Goal: Information Seeking & Learning: Find contact information

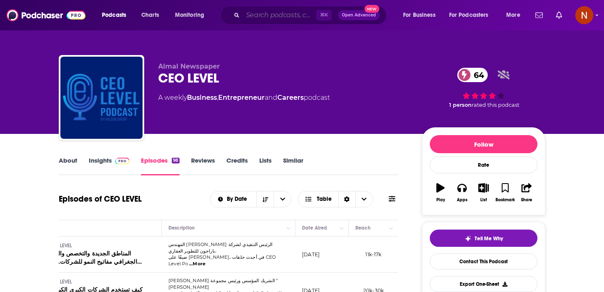
click at [280, 14] on input "Search podcasts, credits, & more..." at bounding box center [280, 15] width 74 height 13
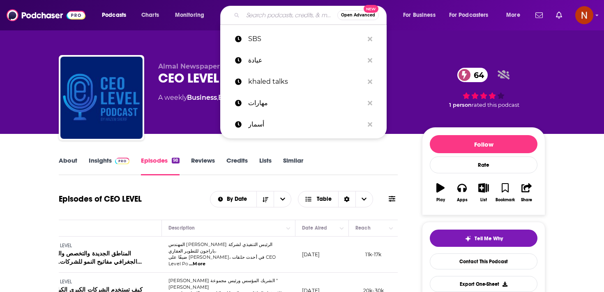
paste input "تكية سام"
type input "تكية سام"
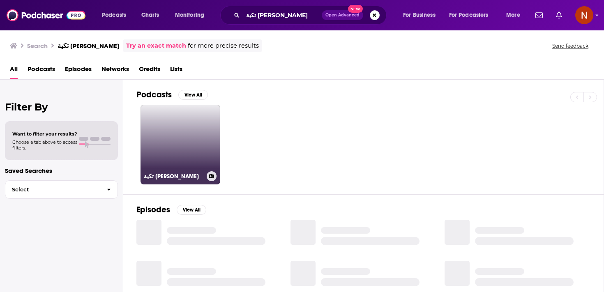
click at [195, 168] on link "تكية سام" at bounding box center [181, 145] width 80 height 80
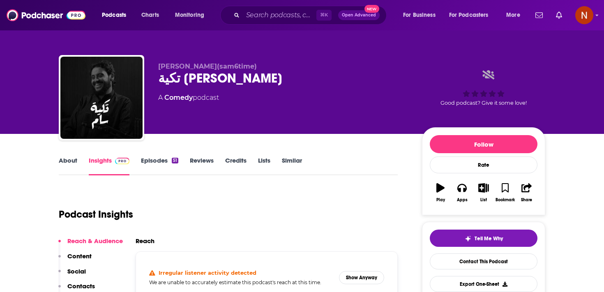
click at [148, 167] on link "Episodes 51" at bounding box center [159, 166] width 37 height 19
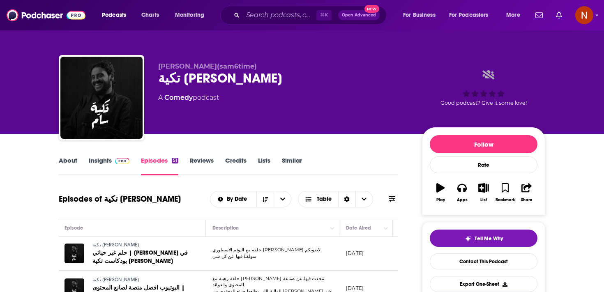
click at [64, 157] on link "About" at bounding box center [68, 166] width 18 height 19
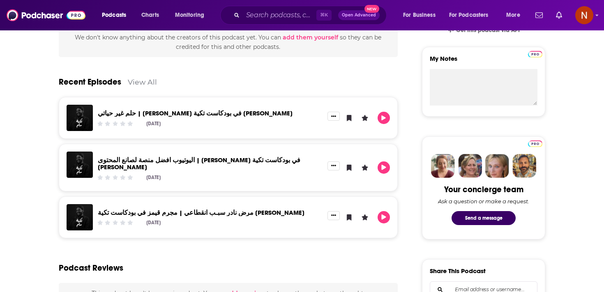
scroll to position [278, 0]
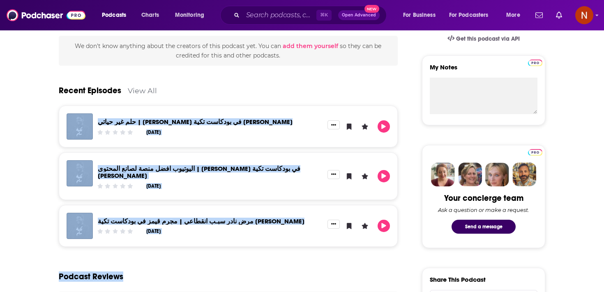
drag, startPoint x: 207, startPoint y: 267, endPoint x: 47, endPoint y: 136, distance: 207.0
click at [48, 136] on div "About Insights Episodes 51 Reviews Credits Lists Similar بودكاست تكية سام بودكا…" at bounding box center [234, 290] width 376 height 824
click at [47, 136] on div "About Insights Episodes 51 Reviews Credits Lists Similar بودكاست تكية سام بودكا…" at bounding box center [234, 290] width 376 height 824
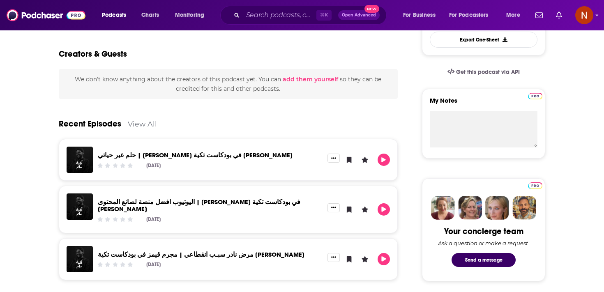
scroll to position [244, 0]
drag, startPoint x: 53, startPoint y: 123, endPoint x: 141, endPoint y: 267, distance: 169.4
click at [141, 270] on div "مرض نادر سبـب انقطاعي | مجرم قيمز في بودكاست تكية سام Sep 7th, 2025" at bounding box center [228, 260] width 339 height 42
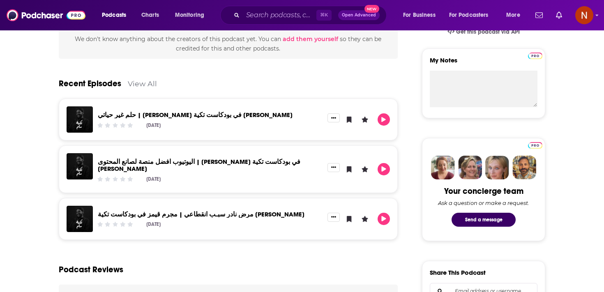
scroll to position [286, 0]
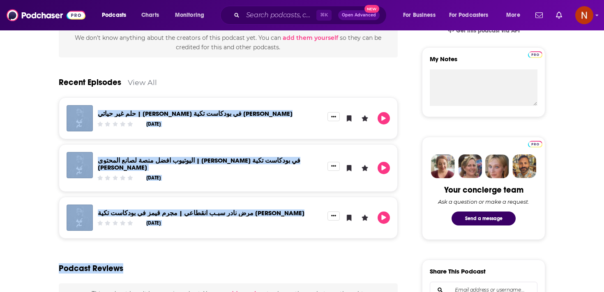
drag, startPoint x: 139, startPoint y: 269, endPoint x: 57, endPoint y: 121, distance: 169.8
click at [57, 121] on div "About Insights Episodes 51 Reviews Credits Lists Similar بودكاست تكية سام بودكا…" at bounding box center [234, 281] width 376 height 824
drag, startPoint x: 58, startPoint y: 78, endPoint x: 152, endPoint y: 272, distance: 216.1
click at [152, 272] on div "About Insights Episodes 51 Reviews Credits Lists Similar بودكاست تكية سام بودكا…" at bounding box center [234, 281] width 376 height 824
click at [152, 272] on div "Podcast Reviews" at bounding box center [228, 264] width 339 height 40
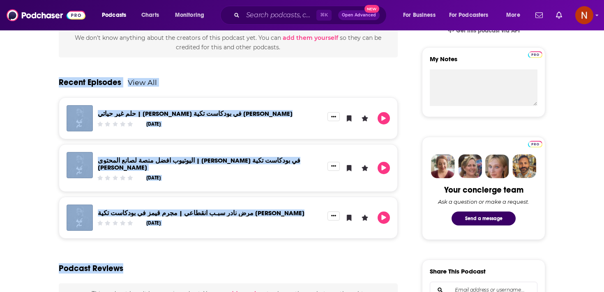
drag, startPoint x: 152, startPoint y: 272, endPoint x: 55, endPoint y: 81, distance: 214.3
click at [55, 82] on div "About Insights Episodes 51 Reviews Credits Lists Similar بودكاست تكية سام بودكا…" at bounding box center [234, 281] width 376 height 824
click at [55, 81] on div "About Insights Episodes 51 Reviews Credits Lists Similar بودكاست تكية سام بودكا…" at bounding box center [234, 281] width 376 height 824
drag, startPoint x: 55, startPoint y: 81, endPoint x: 132, endPoint y: 261, distance: 195.9
click at [132, 261] on div "About Insights Episodes 51 Reviews Credits Lists Similar بودكاست تكية سام بودكا…" at bounding box center [234, 281] width 376 height 824
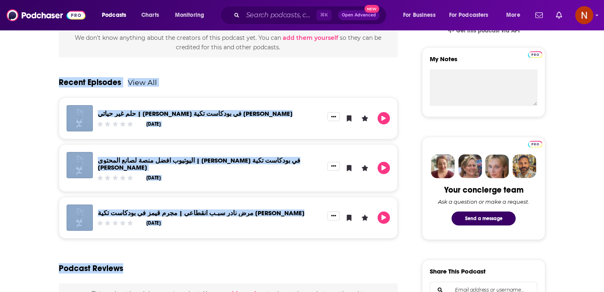
click at [132, 261] on div "Podcast Reviews" at bounding box center [228, 264] width 339 height 40
drag, startPoint x: 132, startPoint y: 261, endPoint x: 50, endPoint y: 77, distance: 202.0
click at [50, 77] on div "About Insights Episodes 51 Reviews Credits Lists Similar بودكاست تكية سام بودكا…" at bounding box center [234, 281] width 376 height 824
click at [50, 84] on div "About Insights Episodes 51 Reviews Credits Lists Similar بودكاست تكية سام بودكا…" at bounding box center [234, 281] width 376 height 824
drag, startPoint x: 50, startPoint y: 84, endPoint x: 139, endPoint y: 258, distance: 195.6
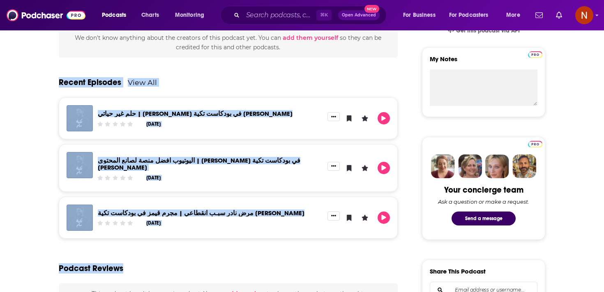
click at [139, 258] on div "About Insights Episodes 51 Reviews Credits Lists Similar بودكاست تكية سام بودكا…" at bounding box center [234, 281] width 376 height 824
click at [139, 258] on div "Podcast Reviews" at bounding box center [228, 264] width 339 height 40
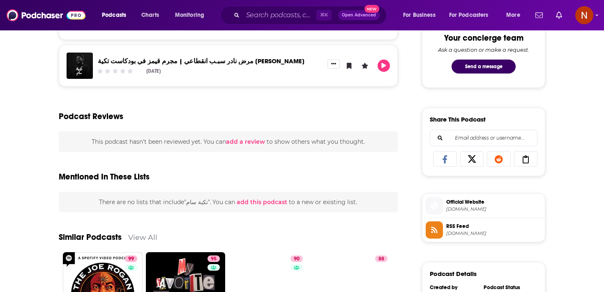
scroll to position [436, 0]
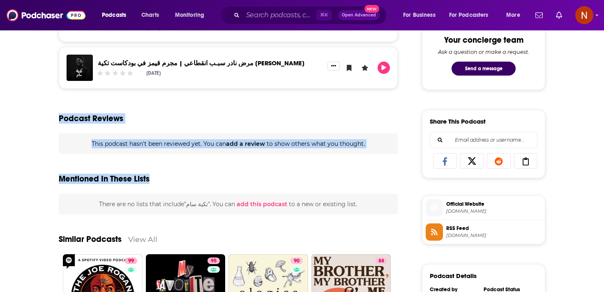
drag, startPoint x: 160, startPoint y: 180, endPoint x: 31, endPoint y: 111, distance: 146.2
click at [31, 111] on div "About Insights Episodes 51 Reviews Credits Lists Similar بودكاست تكية سام بودكا…" at bounding box center [302, 120] width 604 height 845
click at [62, 158] on div "Mentioned In These Lists" at bounding box center [228, 174] width 339 height 40
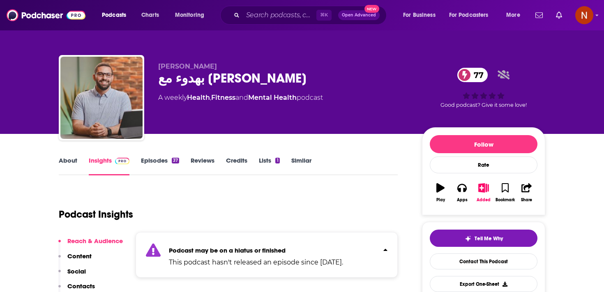
scroll to position [14, 0]
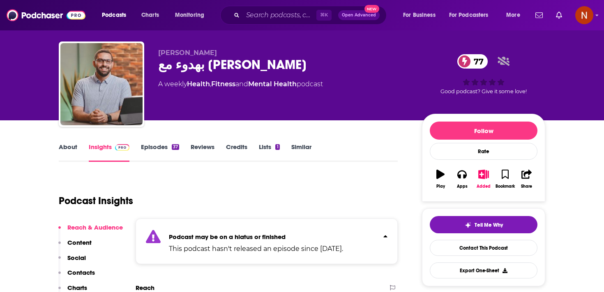
click at [206, 67] on div "بهدوء مع [PERSON_NAME] 77" at bounding box center [283, 65] width 251 height 16
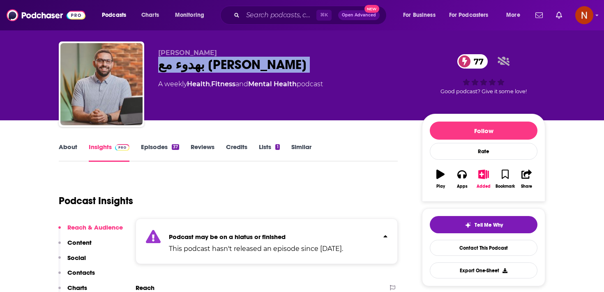
click at [206, 67] on div "بهدوء مع كريم اسماعيل 77" at bounding box center [283, 65] width 251 height 16
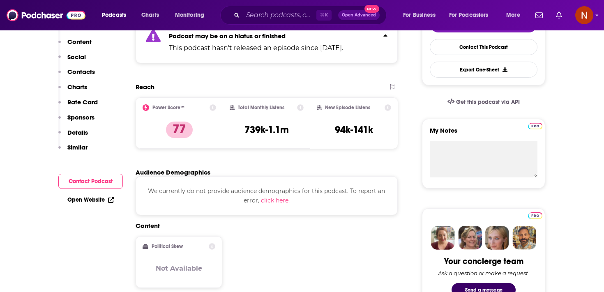
scroll to position [342, 0]
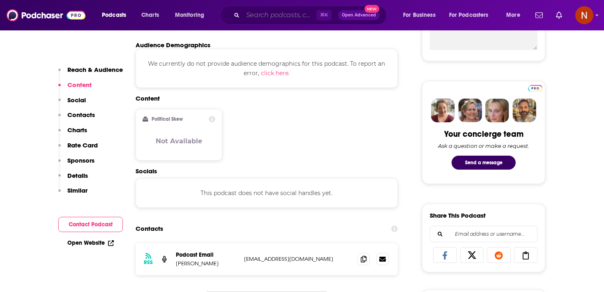
click at [274, 13] on input "Search podcasts, credits, & more..." at bounding box center [280, 15] width 74 height 13
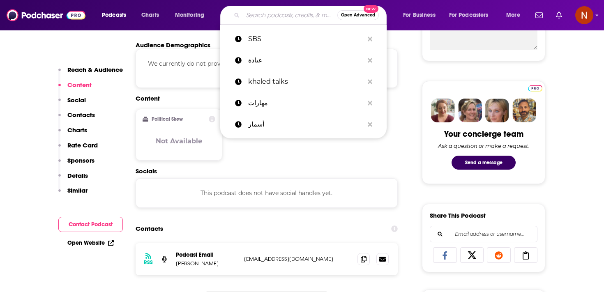
paste input "كتب صوتية"
type input "كتب صوتية"
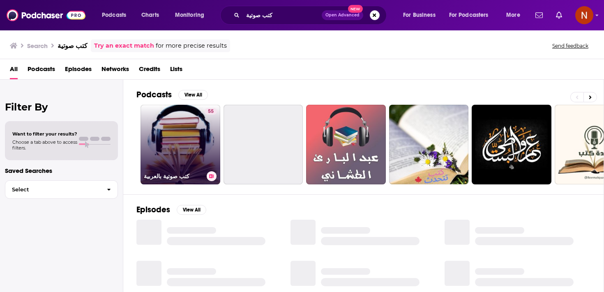
click at [195, 134] on link "55 كتب صوتية بالعربية" at bounding box center [181, 145] width 80 height 80
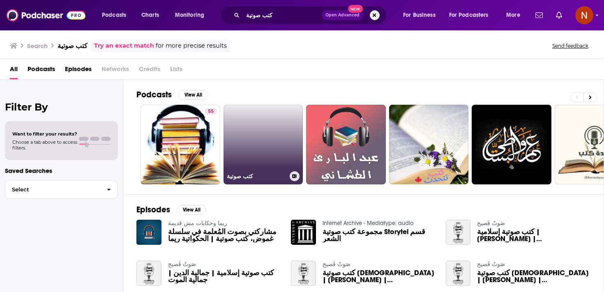
click at [252, 145] on link "كتب صوتية" at bounding box center [264, 145] width 80 height 80
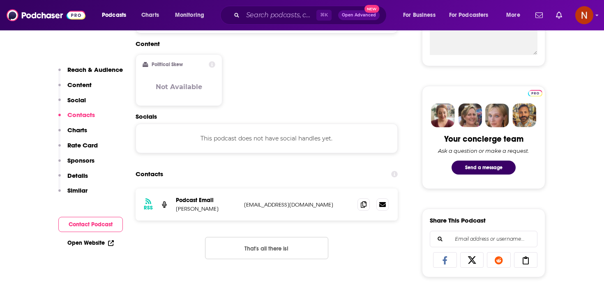
scroll to position [408, 0]
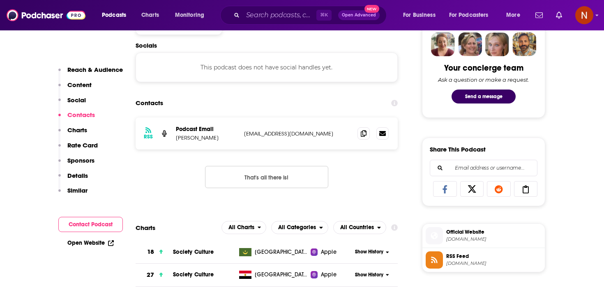
click at [474, 258] on span "RSS Feed" at bounding box center [493, 256] width 95 height 7
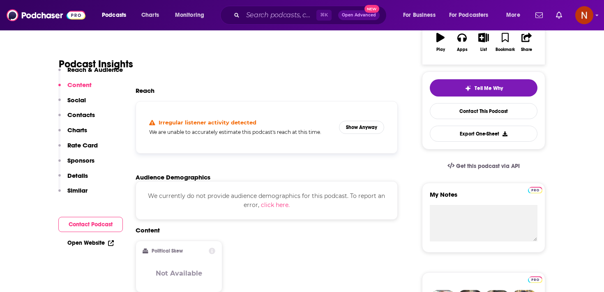
scroll to position [102, 0]
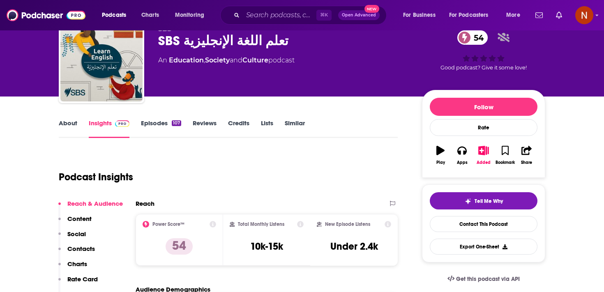
scroll to position [14, 0]
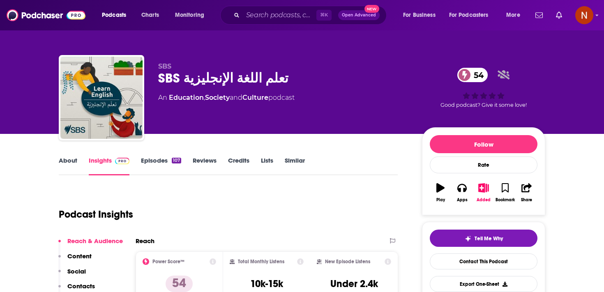
scroll to position [14, 0]
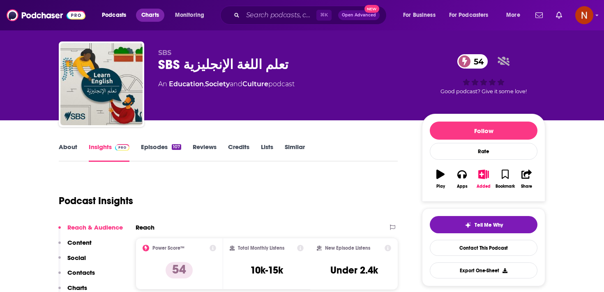
click at [152, 21] on span "Charts" at bounding box center [150, 15] width 18 height 12
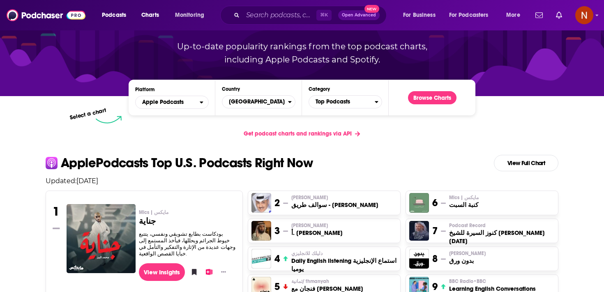
scroll to position [95, 0]
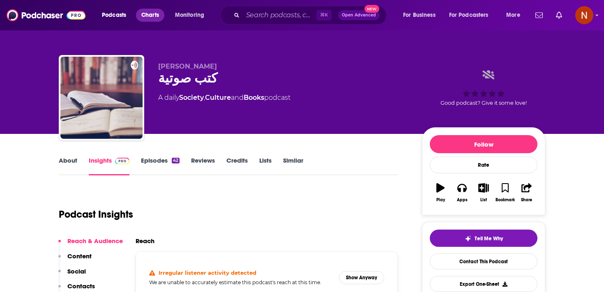
click at [153, 14] on span "Charts" at bounding box center [150, 15] width 18 height 12
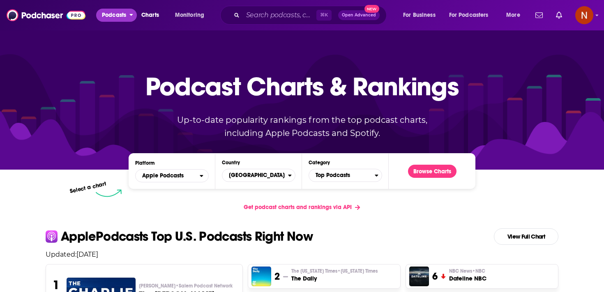
click at [125, 17] on span "Podcasts" at bounding box center [114, 15] width 24 height 12
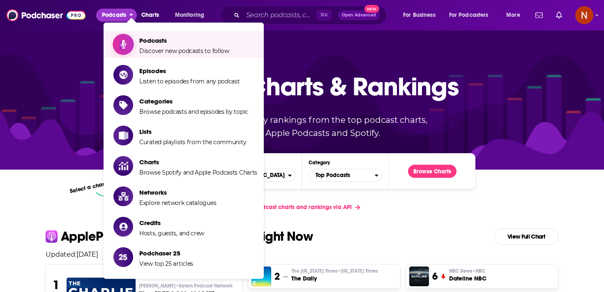
click at [140, 50] on span "Discover new podcasts to follow" at bounding box center [184, 50] width 90 height 7
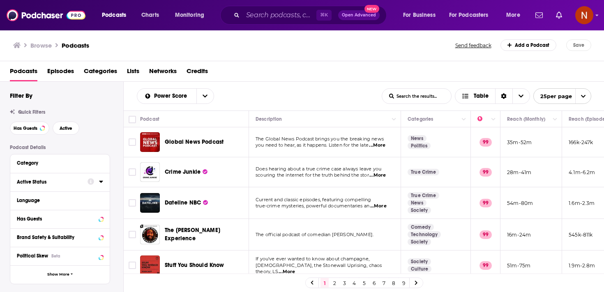
click at [99, 184] on icon at bounding box center [101, 181] width 4 height 7
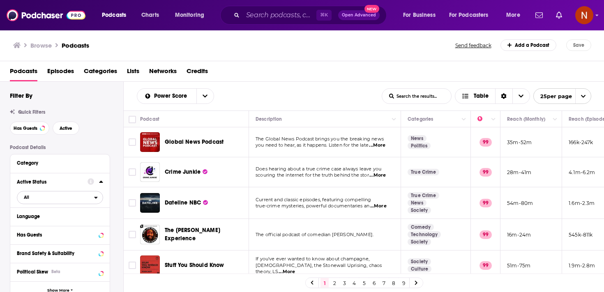
click at [69, 198] on span "All" at bounding box center [55, 197] width 77 height 11
click at [65, 226] on span "413k" at bounding box center [82, 224] width 39 height 5
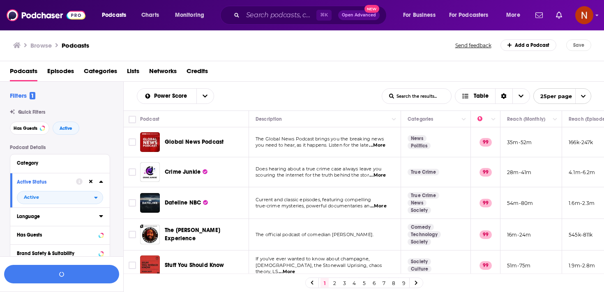
click at [67, 222] on button "Language" at bounding box center [58, 216] width 82 height 10
click at [67, 235] on input at bounding box center [60, 230] width 86 height 11
type input "arab"
click at [66, 245] on label "Arabic 42k" at bounding box center [60, 243] width 86 height 7
click at [20, 247] on input "multiSelectOption-ar-0" at bounding box center [20, 247] width 0 height 0
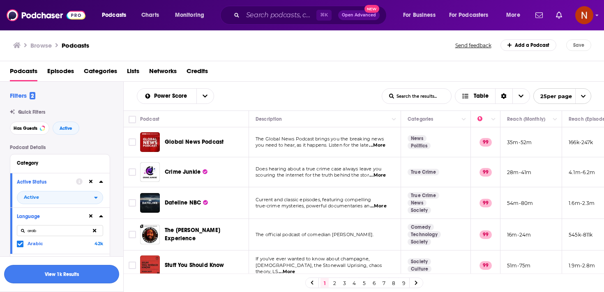
click at [85, 278] on button "View 1k Results" at bounding box center [61, 274] width 115 height 18
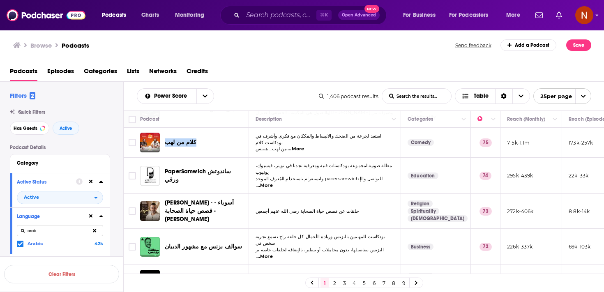
scroll to position [627, 0]
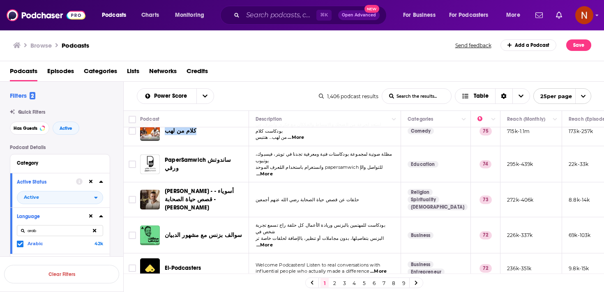
click at [332, 284] on link "2" at bounding box center [334, 283] width 8 height 10
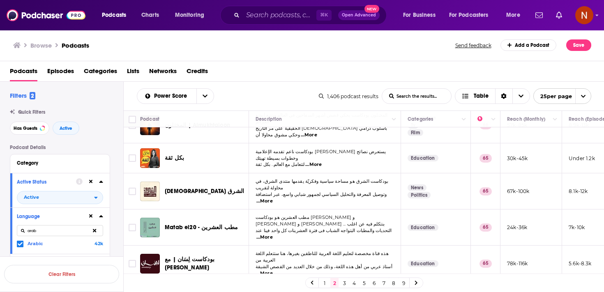
scroll to position [623, 0]
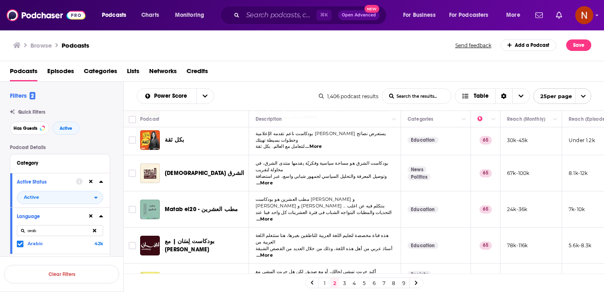
click at [346, 285] on link "3" at bounding box center [344, 283] width 8 height 10
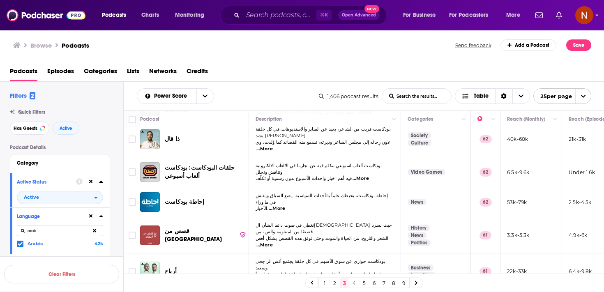
scroll to position [619, 0]
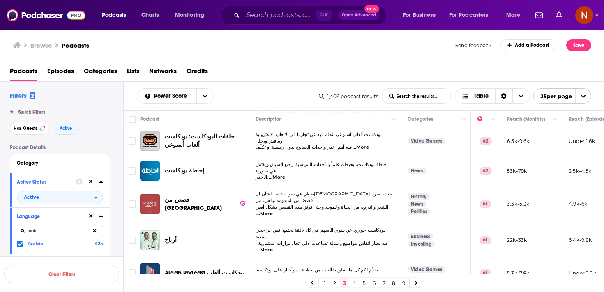
click at [353, 283] on link "4" at bounding box center [354, 283] width 8 height 10
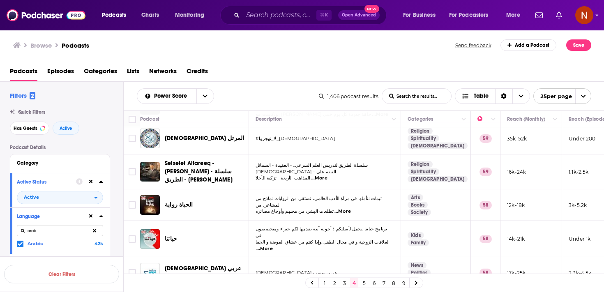
scroll to position [619, 0]
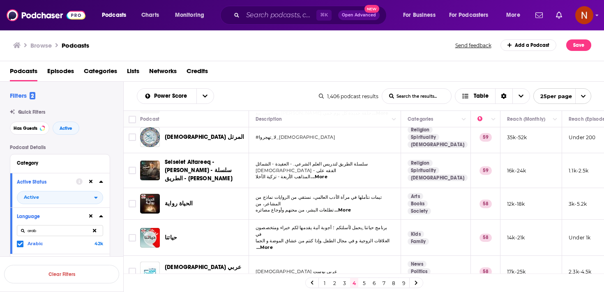
click at [362, 282] on link "5" at bounding box center [364, 283] width 8 height 10
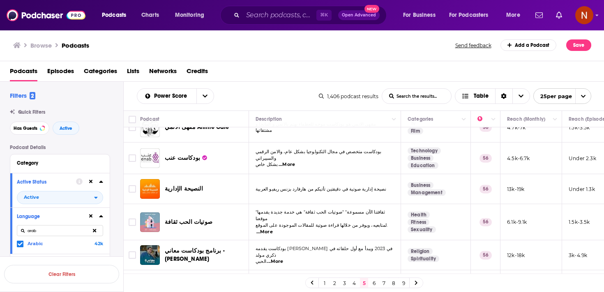
scroll to position [188, 0]
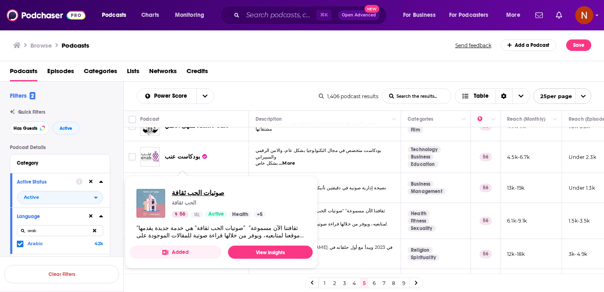
click at [192, 194] on span "صوتيات الحب ثقافة" at bounding box center [219, 193] width 94 height 8
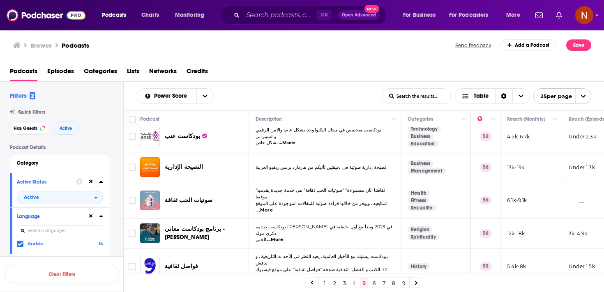
scroll to position [208, 0]
click at [177, 258] on div "فواصل ثقافية" at bounding box center [207, 268] width 85 height 20
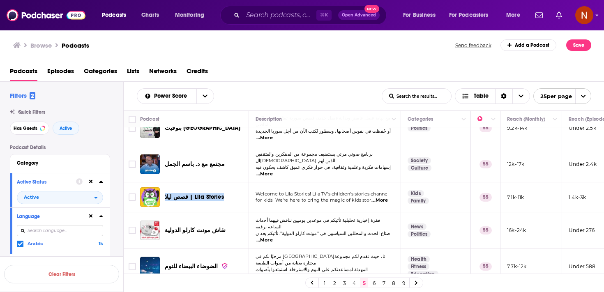
scroll to position [623, 0]
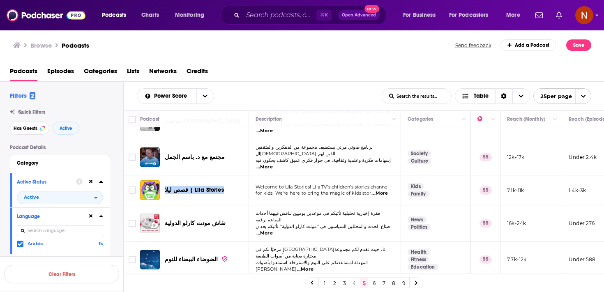
click at [372, 284] on link "6" at bounding box center [374, 283] width 8 height 10
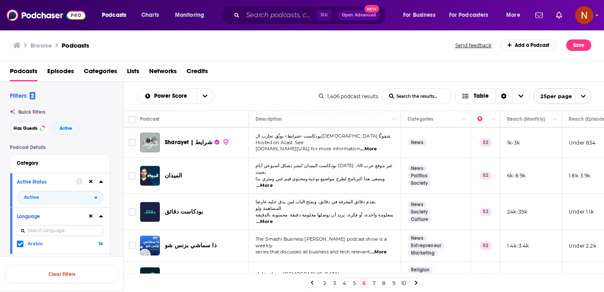
scroll to position [615, 0]
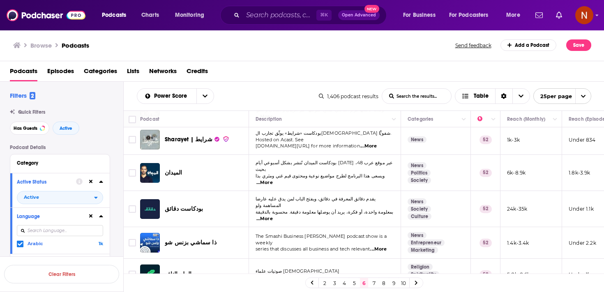
click at [375, 283] on link "7" at bounding box center [374, 283] width 8 height 10
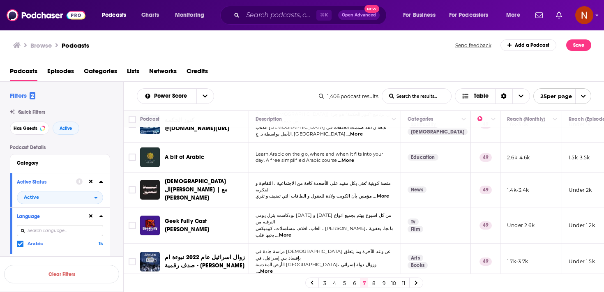
scroll to position [622, 0]
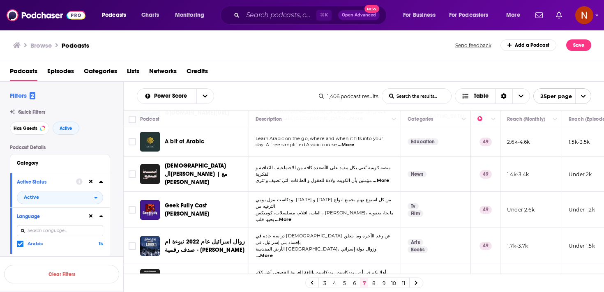
click at [372, 284] on link "8" at bounding box center [374, 283] width 8 height 10
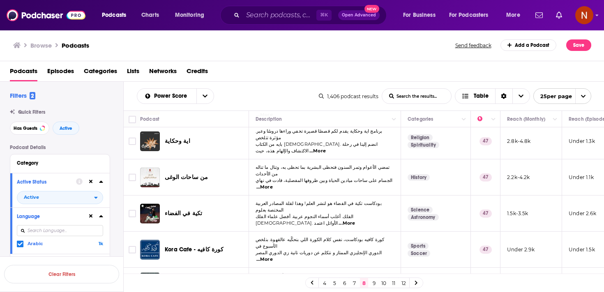
scroll to position [609, 0]
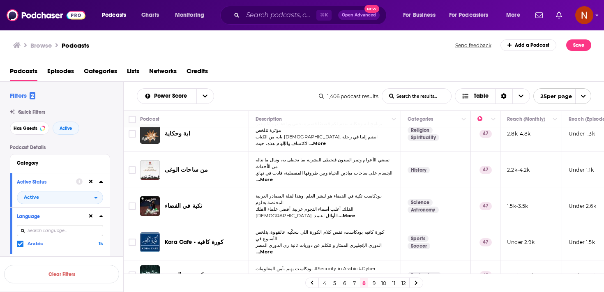
click at [373, 282] on link "9" at bounding box center [374, 283] width 8 height 10
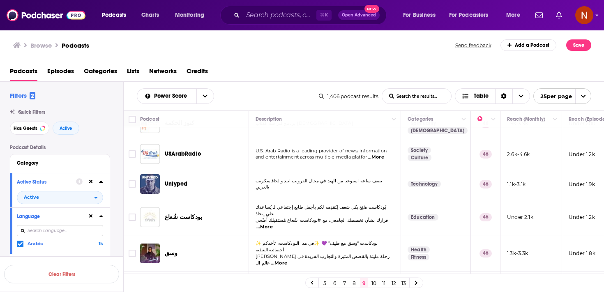
scroll to position [451, 0]
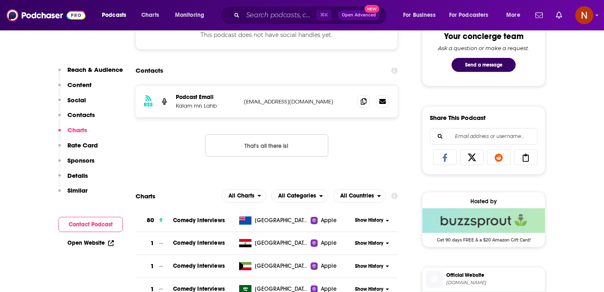
scroll to position [419, 0]
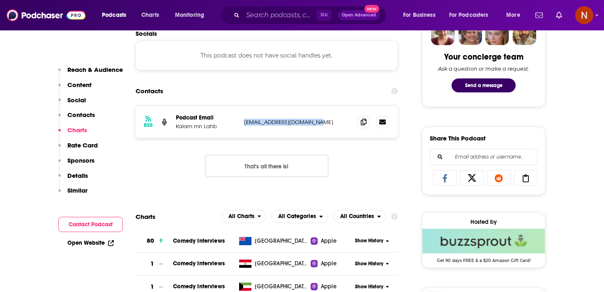
drag, startPoint x: 242, startPoint y: 122, endPoint x: 329, endPoint y: 122, distance: 87.1
click at [329, 122] on div "RSS Podcast Email Kalam mn Lahb trendmediastage@gmail.com trendmediastage@gmail…" at bounding box center [267, 122] width 262 height 32
copy p "trendmediastage@gmail.com"
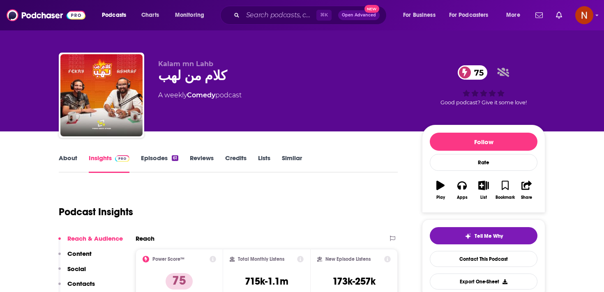
scroll to position [0, 0]
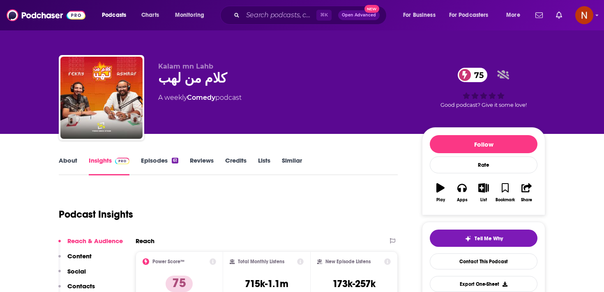
click at [323, 131] on div "Kalam mn Lahb كلام من لهب 75 A weekly Comedy podcast 75 Good podcast? Give it s…" at bounding box center [351, 99] width 387 height 74
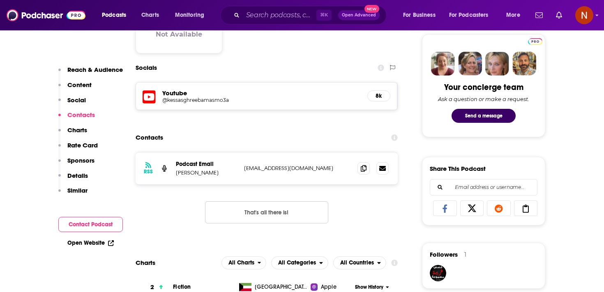
scroll to position [390, 0]
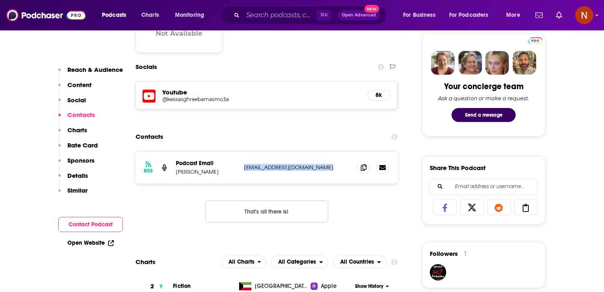
drag, startPoint x: 243, startPoint y: 168, endPoint x: 334, endPoint y: 168, distance: 91.2
click at [334, 168] on div "RSS Podcast Email [PERSON_NAME] [EMAIL_ADDRESS][DOMAIN_NAME] [EMAIL_ADDRESS][DO…" at bounding box center [267, 168] width 262 height 32
copy p "[EMAIL_ADDRESS][DOMAIN_NAME]"
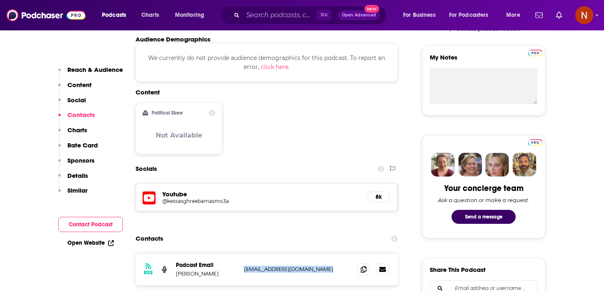
scroll to position [0, 0]
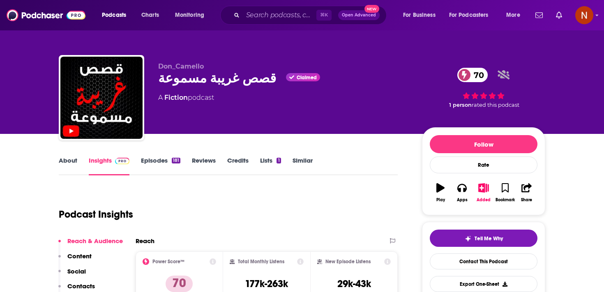
click at [196, 85] on div "قصص غريبة مسموعة Claimed 70" at bounding box center [283, 78] width 251 height 16
click at [196, 84] on div "قصص غريبة مسموعة Claimed 70" at bounding box center [283, 78] width 251 height 16
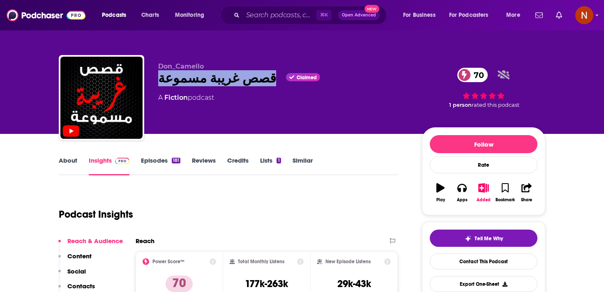
click at [196, 84] on div "قصص غريبة مسموعة Claimed 70" at bounding box center [283, 78] width 251 height 16
copy div "قصص غريبة مسموعة"
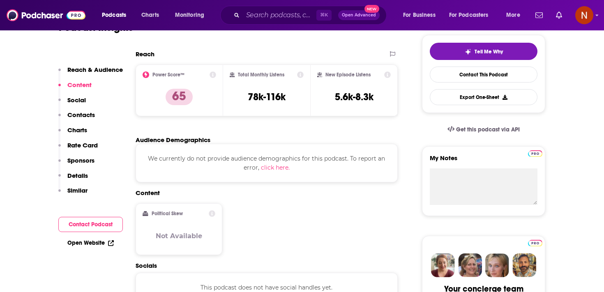
scroll to position [386, 0]
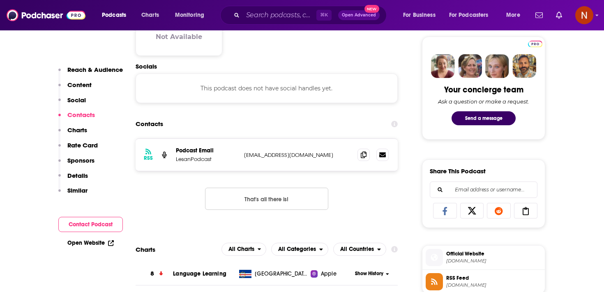
click at [260, 159] on div "RSS Podcast Email LesanPodcast [EMAIL_ADDRESS][DOMAIN_NAME] [EMAIL_ADDRESS][DOM…" at bounding box center [267, 155] width 262 height 32
click at [260, 159] on div "RSS Podcast Email LesanPodcast lesanpodcast@gmail.com lesanpodcast@gmail.com" at bounding box center [267, 155] width 262 height 32
copy div "lesanpodcast@gmail.com lesanpodcast@gmail.com"
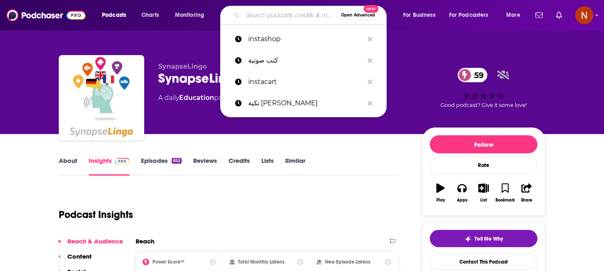
click at [257, 15] on input "Search podcasts, credits, & more..." at bounding box center [290, 15] width 95 height 13
paste input "ورق كاست"
type input "ورق كاست"
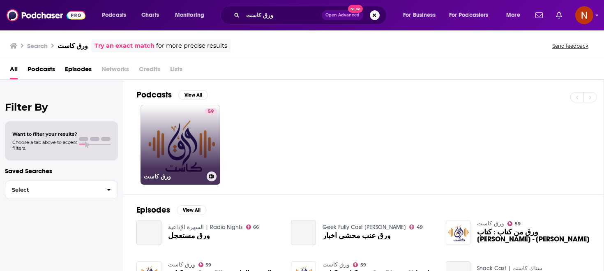
click at [186, 130] on link "59 ورق كاست" at bounding box center [181, 145] width 80 height 80
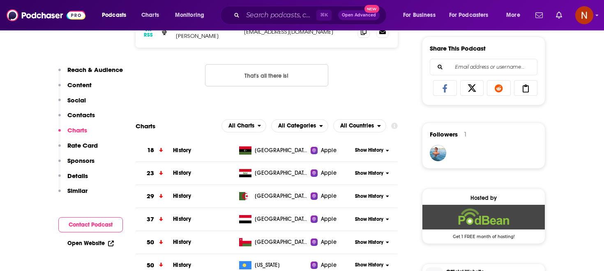
scroll to position [540, 0]
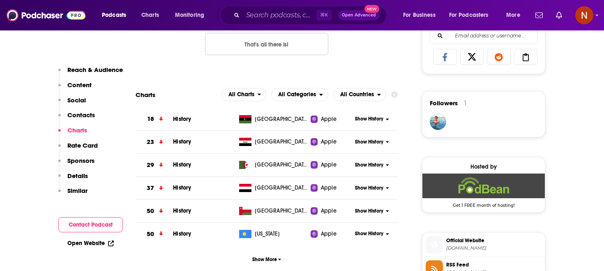
click at [451, 192] on img "Podbean Deal: Get 1 FREE month of hosting!" at bounding box center [483, 185] width 122 height 25
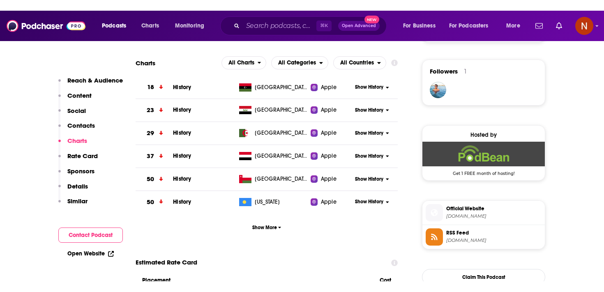
scroll to position [630, 0]
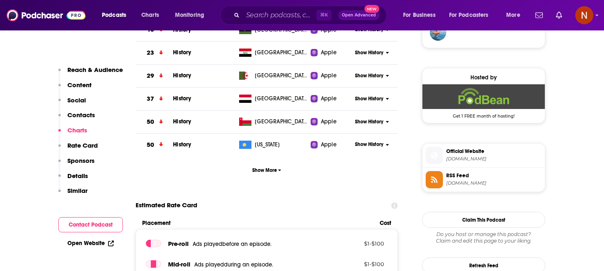
click at [448, 186] on span "feed.podbean.com" at bounding box center [493, 183] width 95 height 6
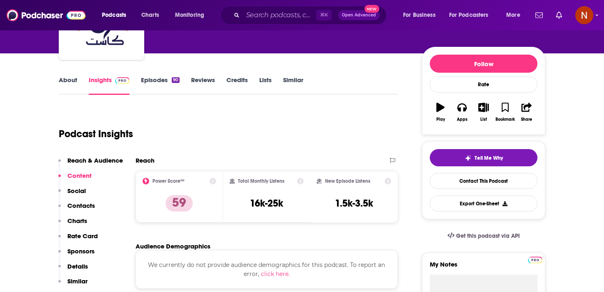
scroll to position [0, 0]
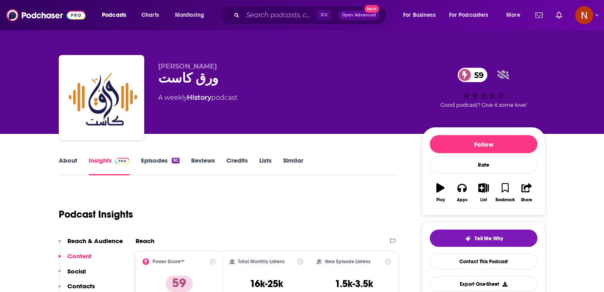
click at [147, 156] on div "About Insights Episodes 90 Reviews Credits Lists Similar" at bounding box center [228, 165] width 339 height 20
click at [152, 164] on link "Episodes 90" at bounding box center [160, 166] width 39 height 19
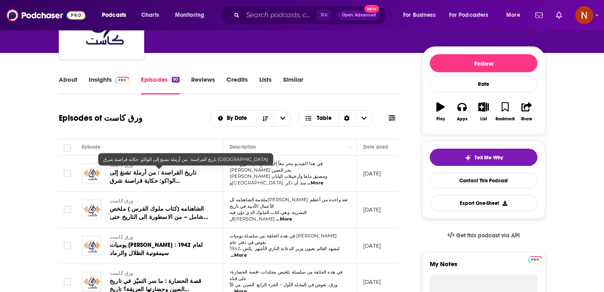
click at [166, 170] on span "تاريخ القراصنة : من أرملة تشنغ إلى الواكو: حكاية قراصنة شرق آسيا" at bounding box center [153, 180] width 87 height 23
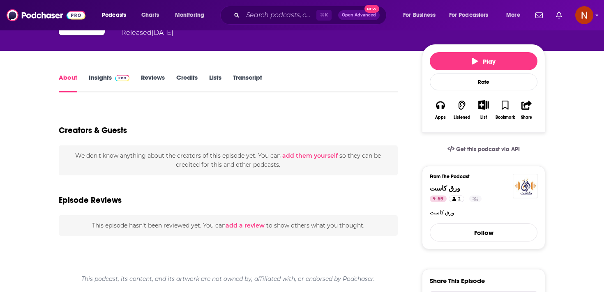
scroll to position [83, 0]
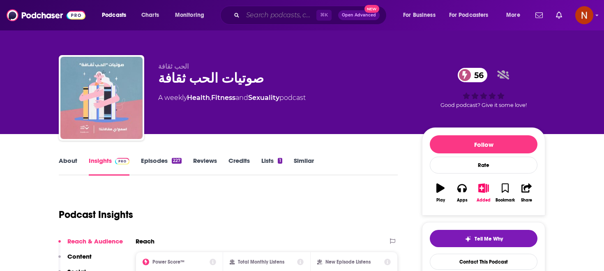
click at [271, 13] on input "Search podcasts, credits, & more..." at bounding box center [280, 15] width 74 height 13
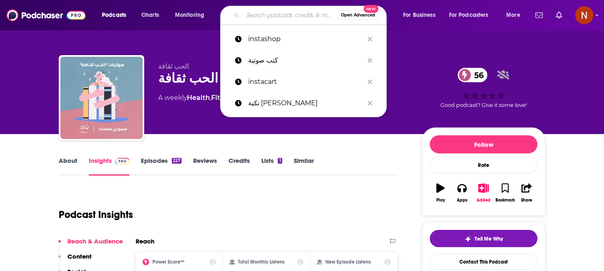
paste input "ورق كاست"
type input "ورق كاست"
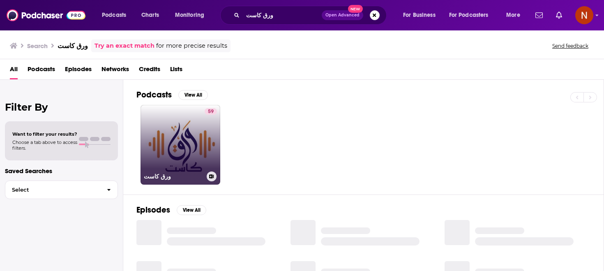
click at [193, 136] on link "59 ورق كاست" at bounding box center [181, 145] width 80 height 80
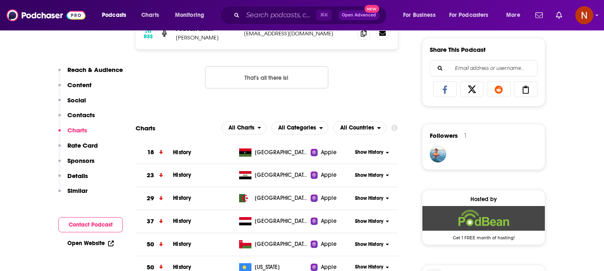
scroll to position [555, 0]
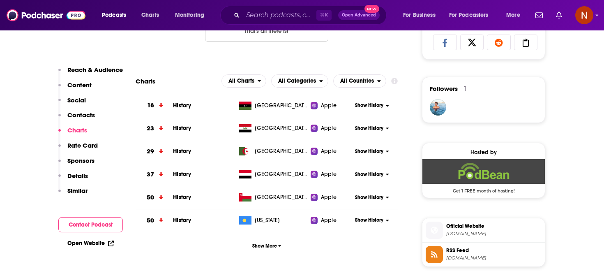
click at [447, 254] on span "RSS Feed" at bounding box center [493, 250] width 95 height 7
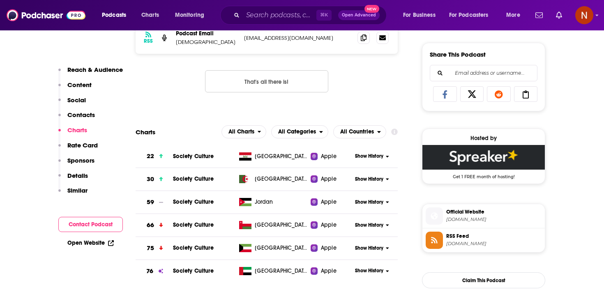
scroll to position [494, 0]
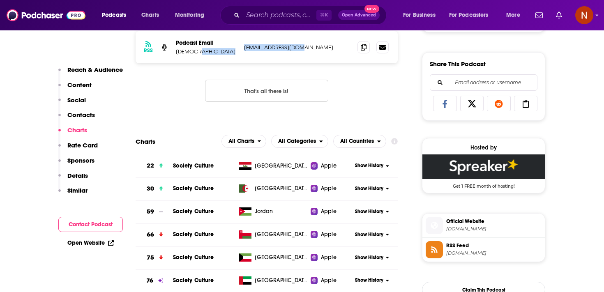
drag, startPoint x: 239, startPoint y: 50, endPoint x: 321, endPoint y: 50, distance: 81.4
click at [321, 50] on div "RSS Podcast Email mujtama contact@mujtama.org contact@mujtama.org" at bounding box center [267, 47] width 262 height 32
copy div "contact@mujtama.org"
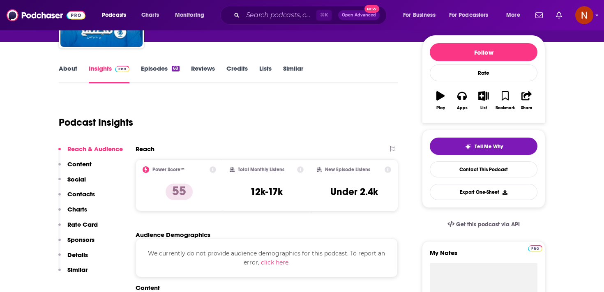
scroll to position [0, 0]
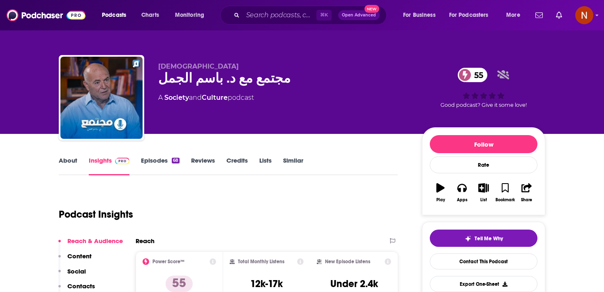
click at [200, 78] on div "مجتمع مع د. باسم الجمل 55" at bounding box center [283, 78] width 251 height 16
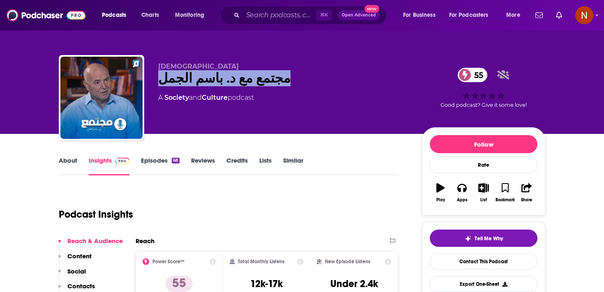
click at [200, 78] on div "مجتمع مع د. باسم الجمل 55" at bounding box center [283, 78] width 251 height 16
copy div "مجتمع مع د. باسم الجمل 55"
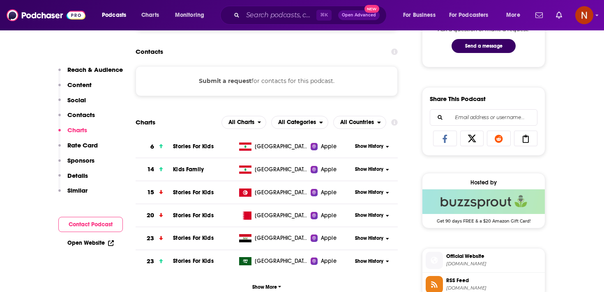
scroll to position [473, 0]
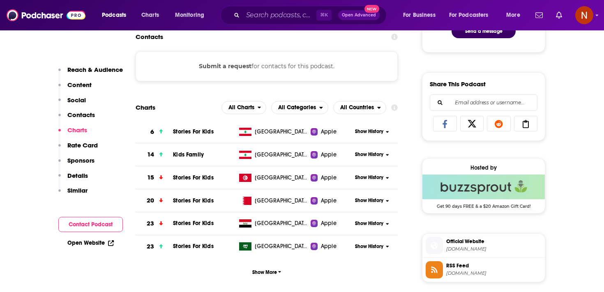
click at [476, 266] on span "RSS Feed" at bounding box center [493, 265] width 95 height 7
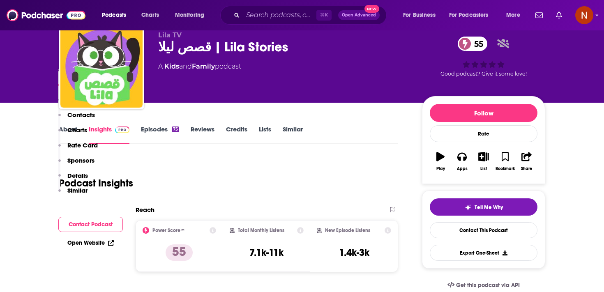
scroll to position [0, 0]
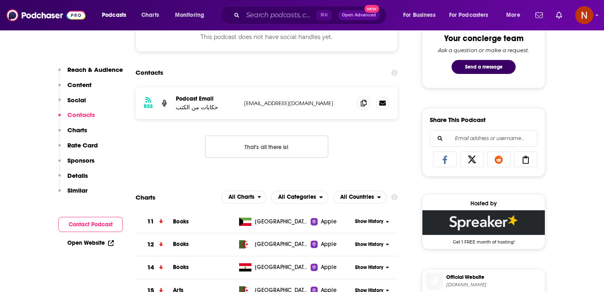
scroll to position [456, 0]
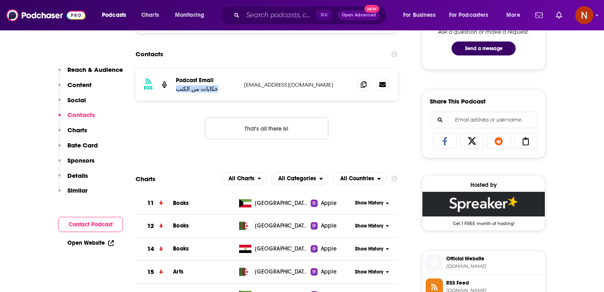
drag, startPoint x: 211, startPoint y: 91, endPoint x: 174, endPoint y: 92, distance: 36.6
click at [174, 92] on div "RSS Podcast Email حكايات من الكتب hbooks1000@gmail.com hbooks1000@gmail.com" at bounding box center [267, 85] width 262 height 32
copy p "حكايات من الكتب"
drag, startPoint x: 243, startPoint y: 85, endPoint x: 305, endPoint y: 84, distance: 62.1
click at [305, 84] on div "RSS Podcast Email حكايات من الكتب hbooks1000@gmail.com hbooks1000@gmail.com" at bounding box center [267, 85] width 262 height 32
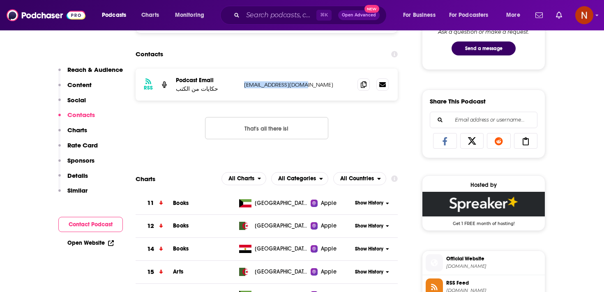
copy p "hbooks1000@gmail.com"
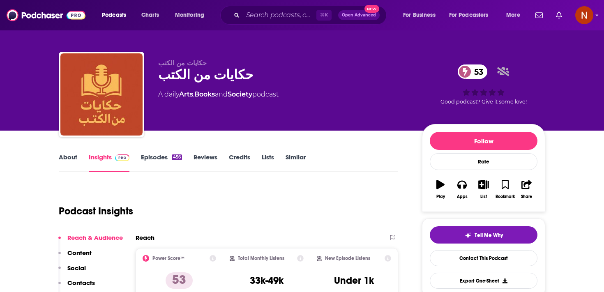
scroll to position [0, 0]
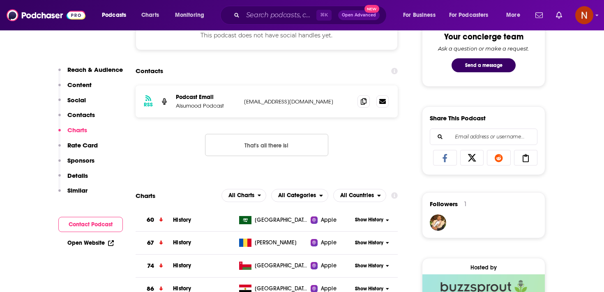
scroll to position [274, 0]
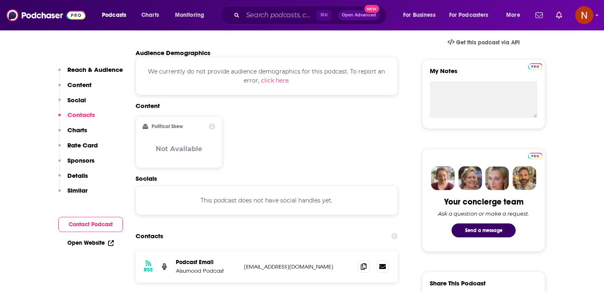
drag, startPoint x: 241, startPoint y: 269, endPoint x: 305, endPoint y: 269, distance: 63.7
click at [305, 269] on div "RSS Podcast Email Alsumood Podcast info@alsumoodfm.om info@alsumoodfm.om" at bounding box center [267, 267] width 262 height 32
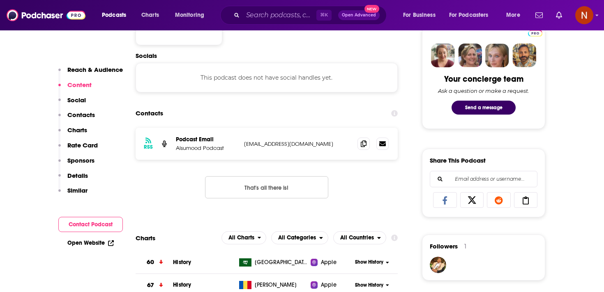
scroll to position [457, 0]
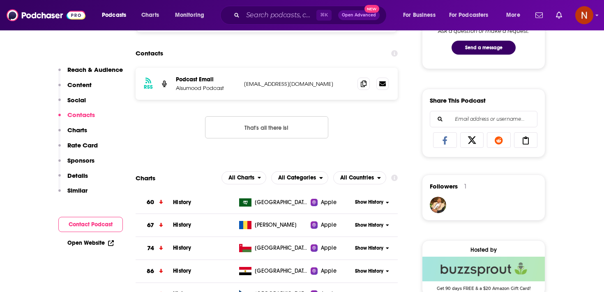
click at [262, 85] on p "info@alsumoodfm.om" at bounding box center [297, 84] width 107 height 7
copy div "info@alsumoodfm.om info@alsumoodfm.om"
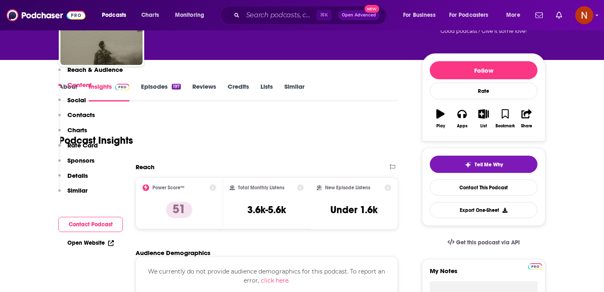
scroll to position [0, 0]
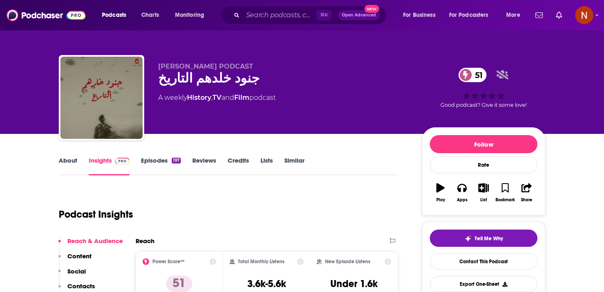
click at [218, 77] on div "جنود خلدهم التاريخ 51" at bounding box center [283, 78] width 251 height 16
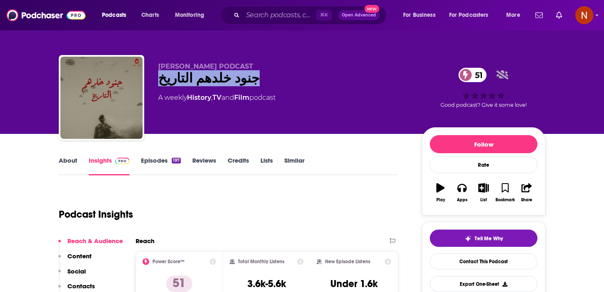
click at [218, 77] on div "جنود خلدهم التاريخ 51" at bounding box center [283, 78] width 251 height 16
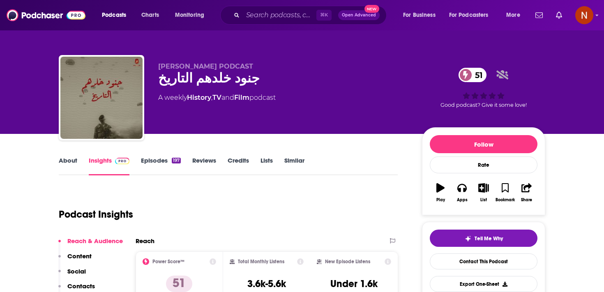
click at [219, 65] on span "ALSUMOOD PODCAST" at bounding box center [205, 66] width 95 height 8
copy p "ALSUMOOD PODCAST"
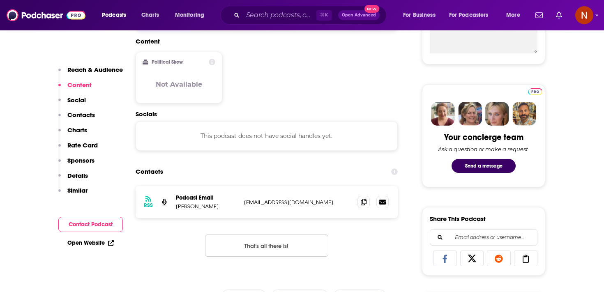
scroll to position [359, 0]
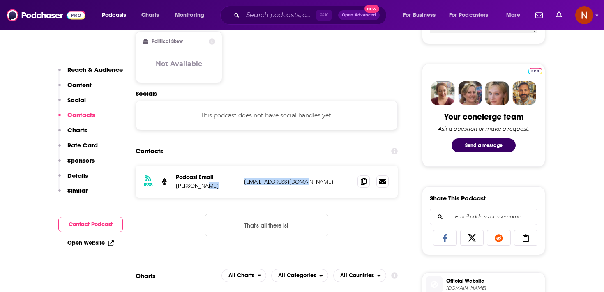
drag, startPoint x: 236, startPoint y: 184, endPoint x: 341, endPoint y: 186, distance: 104.8
click at [341, 186] on div "RSS Podcast Email Amr Khaled heba.nasr89@gmail.com heba.nasr89@gmail.com" at bounding box center [267, 182] width 262 height 32
copy div "heba.nasr89@gmail.com"
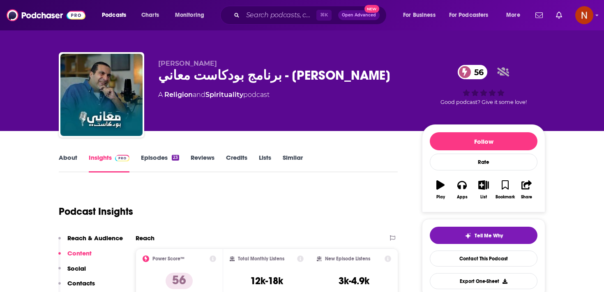
scroll to position [0, 0]
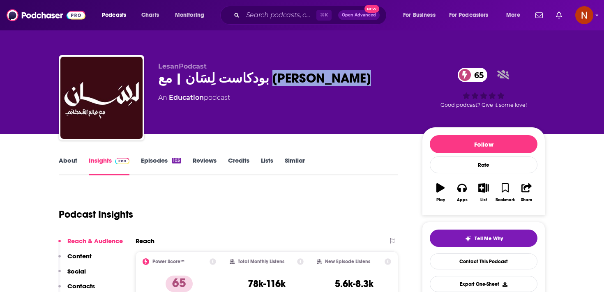
drag, startPoint x: 217, startPoint y: 80, endPoint x: 154, endPoint y: 81, distance: 63.7
click at [153, 80] on div "LesanPodcast بودكاست لِسَان | مع [PERSON_NAME] 65 An Education podcast 65 Good …" at bounding box center [302, 99] width 487 height 89
copy h2 "[PERSON_NAME]"
click at [255, 74] on div "بودكاست لِسَان | مع [PERSON_NAME] 65" at bounding box center [283, 78] width 251 height 16
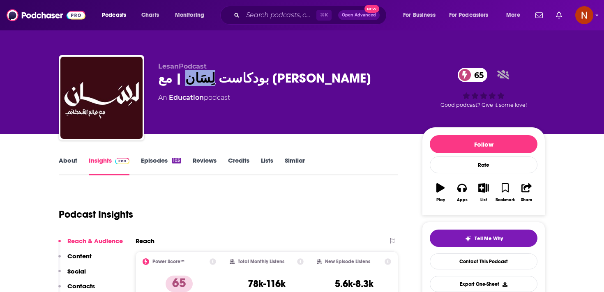
click at [255, 74] on div "بودكاست لِسَان | مع [PERSON_NAME] 65" at bounding box center [283, 78] width 251 height 16
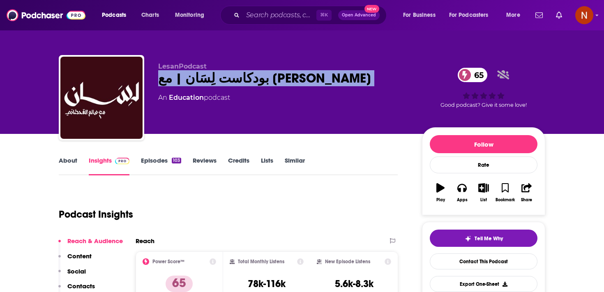
click at [255, 74] on div "بودكاست لِسَان | مع [PERSON_NAME] 65" at bounding box center [283, 78] width 251 height 16
copy div "بودكاست لِسَان | مع [PERSON_NAME] 65"
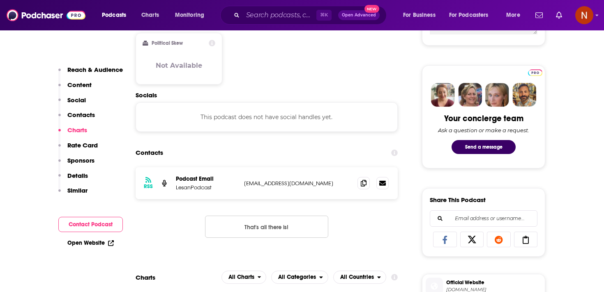
scroll to position [326, 0]
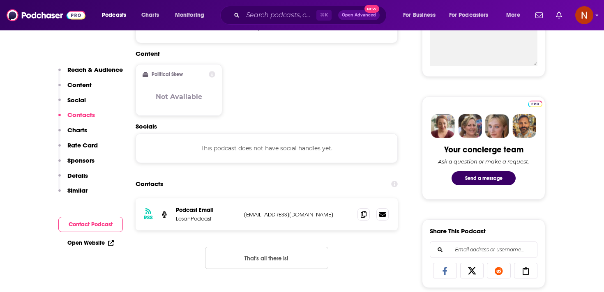
click at [296, 218] on p "[EMAIL_ADDRESS][DOMAIN_NAME]" at bounding box center [297, 214] width 107 height 7
click at [296, 218] on p "lesanpodcast@gmail.com" at bounding box center [297, 214] width 107 height 7
copy div "lesanpodcast@gmail.com lesanpodcast@gmail.com"
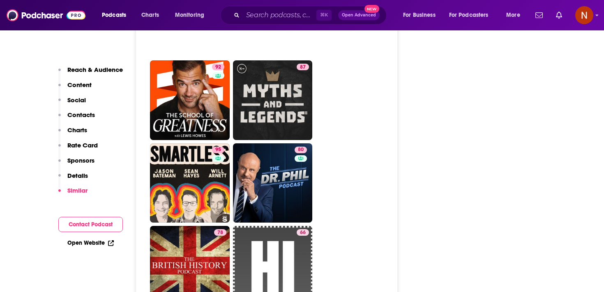
scroll to position [1935, 0]
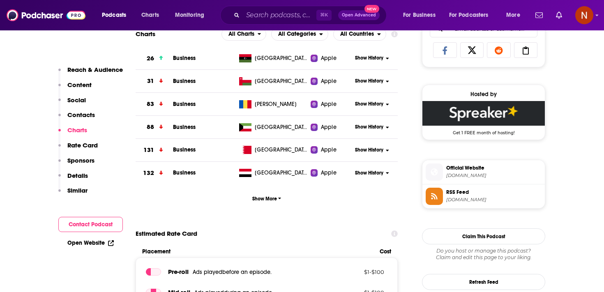
scroll to position [607, 0]
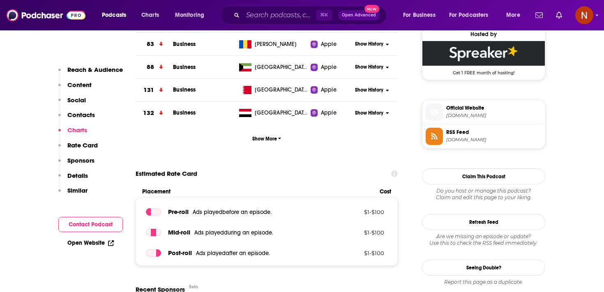
click at [470, 116] on span "[DOMAIN_NAME]" at bounding box center [493, 116] width 95 height 6
click at [461, 139] on span "[DOMAIN_NAME]" at bounding box center [493, 140] width 95 height 6
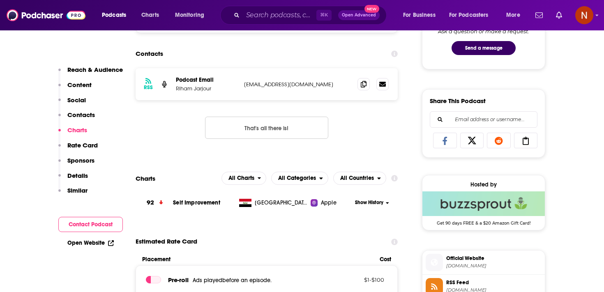
scroll to position [402, 0]
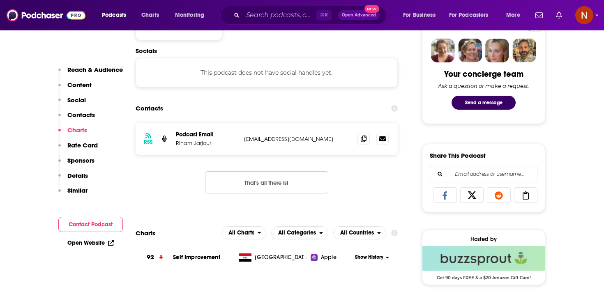
drag, startPoint x: 240, startPoint y: 142, endPoint x: 316, endPoint y: 143, distance: 76.0
click at [317, 143] on div "RSS Podcast Email Riham Jarjour rihamiat@gmail.com rihamiat@gmail.com" at bounding box center [267, 139] width 262 height 32
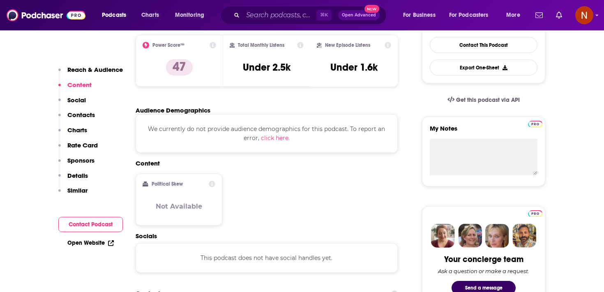
scroll to position [169, 0]
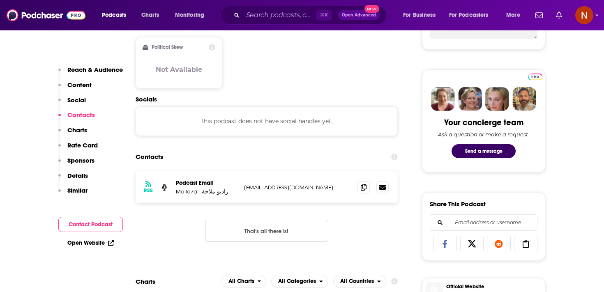
scroll to position [404, 0]
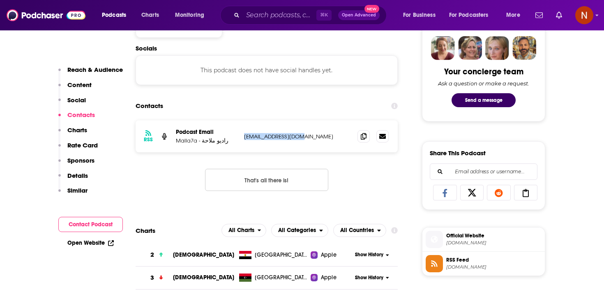
drag, startPoint x: 246, startPoint y: 136, endPoint x: 316, endPoint y: 135, distance: 70.7
click at [316, 136] on p "[EMAIL_ADDRESS][DOMAIN_NAME]" at bounding box center [297, 136] width 107 height 7
copy p "[EMAIL_ADDRESS][DOMAIN_NAME]"
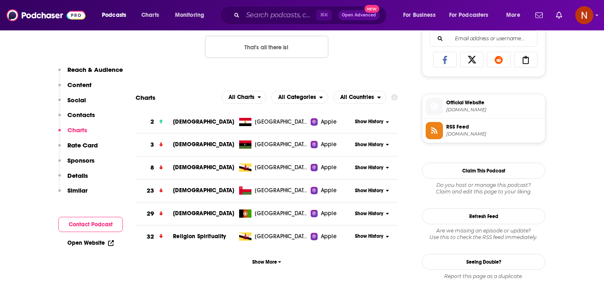
scroll to position [545, 0]
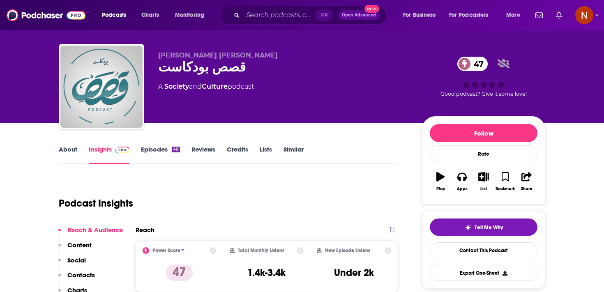
scroll to position [12, 0]
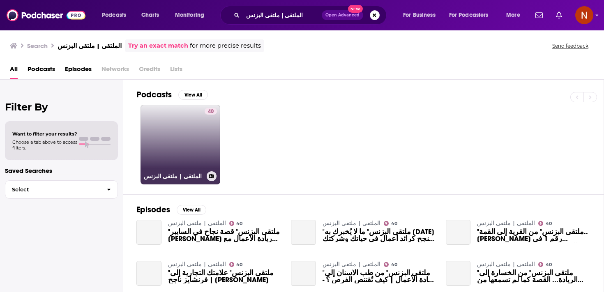
click at [190, 145] on link "40 الملتقى | ملتقى البزنس" at bounding box center [181, 145] width 80 height 80
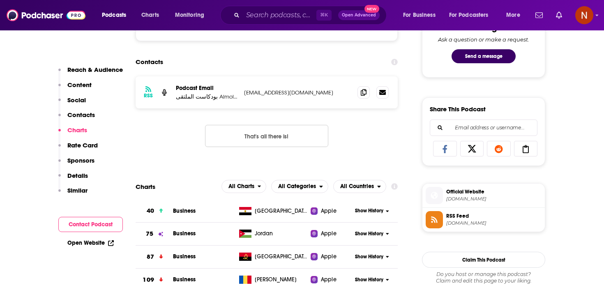
scroll to position [439, 0]
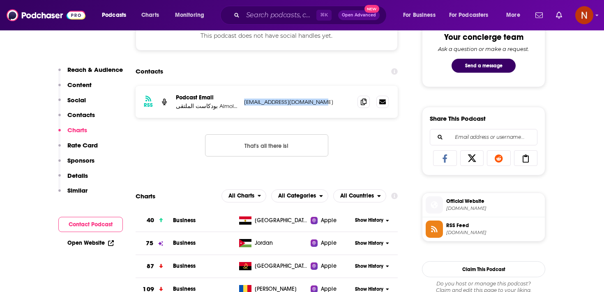
drag, startPoint x: 238, startPoint y: 106, endPoint x: 328, endPoint y: 108, distance: 89.6
click at [328, 108] on div "RSS Podcast Email بودكاست الملتقى Almoltaqa podcast [EMAIL_ADDRESS][DOMAIN_NAME…" at bounding box center [267, 102] width 262 height 32
copy div "odcast [EMAIL_ADDRESS][DOMAIN_NAME]"
